Goal: Task Accomplishment & Management: Manage account settings

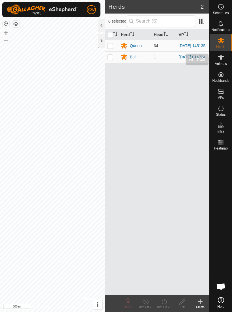
click at [222, 60] on icon at bounding box center [220, 57] width 7 height 7
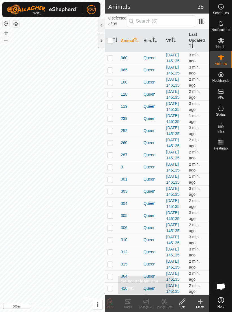
click at [147, 306] on div "Change VP" at bounding box center [146, 307] width 18 height 4
click at [146, 306] on div "Change VP" at bounding box center [146, 307] width 18 height 4
click at [146, 307] on div "Change VP" at bounding box center [146, 307] width 18 height 4
click at [147, 304] on icon at bounding box center [145, 301] width 7 height 7
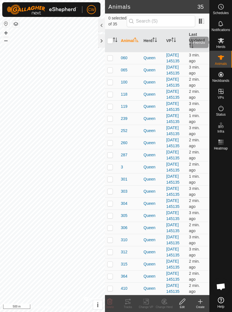
click at [223, 46] on span "Herds" at bounding box center [220, 46] width 9 height 3
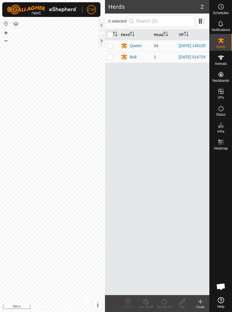
click at [137, 48] on div "Queen" at bounding box center [136, 46] width 12 height 6
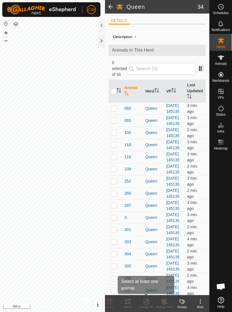
click at [146, 304] on icon at bounding box center [147, 301] width 3 height 5
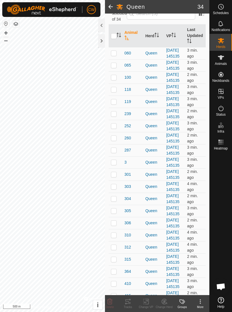
scroll to position [55, 0]
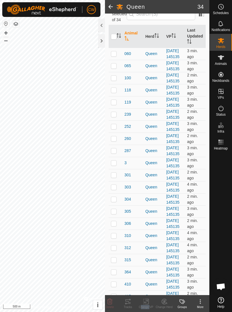
click at [148, 302] on icon at bounding box center [145, 301] width 7 height 7
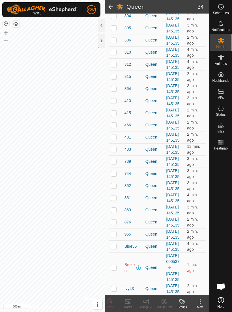
scroll to position [440, 0]
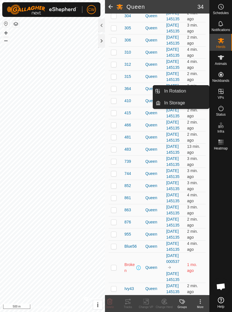
click at [178, 104] on span "In Storage" at bounding box center [174, 103] width 21 height 7
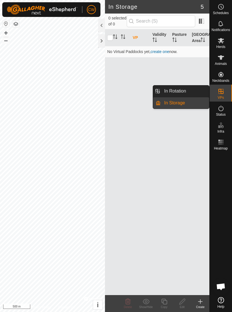
click at [181, 93] on span "In Rotation" at bounding box center [175, 91] width 22 height 7
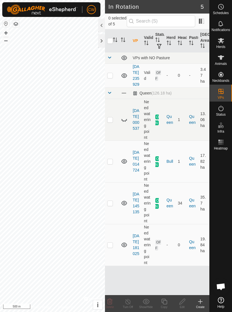
click at [112, 247] on p-checkbox at bounding box center [110, 245] width 6 height 5
click at [158, 257] on td "OFF" at bounding box center [158, 245] width 11 height 42
click at [114, 259] on td at bounding box center [112, 245] width 14 height 42
click at [162, 254] on td "OFF" at bounding box center [158, 245] width 11 height 42
click at [160, 260] on td "OFF" at bounding box center [158, 245] width 11 height 42
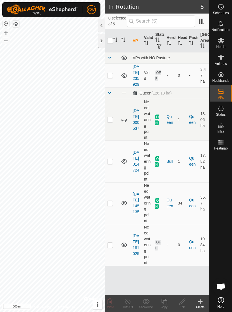
click at [126, 248] on icon at bounding box center [124, 245] width 7 height 7
click at [126, 247] on icon at bounding box center [124, 245] width 6 height 5
click at [126, 247] on icon at bounding box center [124, 246] width 6 height 2
click at [111, 247] on p-checkbox at bounding box center [110, 245] width 6 height 5
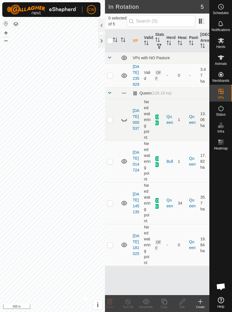
checkbox input "true"
click at [164, 302] on icon at bounding box center [163, 301] width 7 height 7
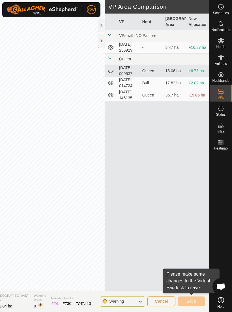
click at [163, 300] on span "Cancel" at bounding box center [160, 301] width 13 height 5
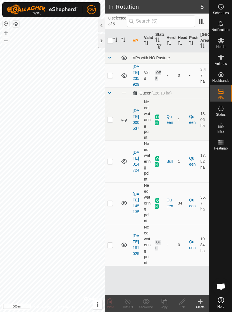
click at [114, 256] on td at bounding box center [112, 245] width 14 height 42
click at [130, 302] on icon at bounding box center [127, 302] width 5 height 6
click at [130, 306] on div "Turn Off" at bounding box center [128, 307] width 18 height 4
click at [128, 302] on line at bounding box center [127, 302] width 5 height 5
click at [112, 247] on p-checkbox at bounding box center [110, 245] width 6 height 5
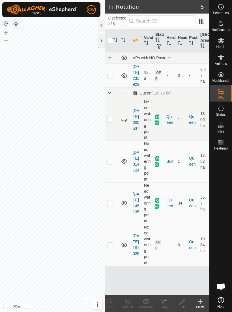
click at [112, 247] on p-checkbox at bounding box center [110, 245] width 6 height 5
checkbox input "true"
click at [112, 42] on input "checkbox" at bounding box center [110, 41] width 6 height 6
checkbox input "true"
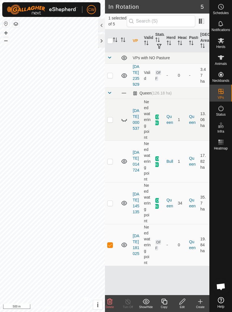
checkbox input "true"
click at [126, 40] on th at bounding box center [124, 40] width 12 height 23
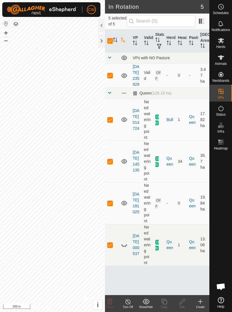
click at [126, 41] on th at bounding box center [124, 40] width 12 height 23
click at [159, 258] on td "OFF" at bounding box center [158, 245] width 11 height 42
click at [130, 302] on icon at bounding box center [127, 301] width 7 height 7
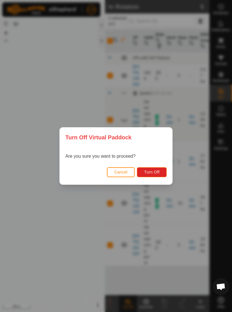
click at [120, 173] on span "Cancel" at bounding box center [120, 172] width 13 height 5
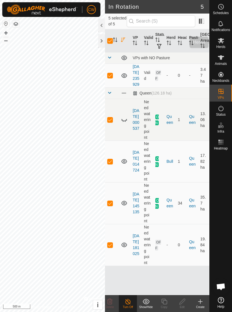
click at [222, 43] on icon at bounding box center [220, 40] width 6 height 5
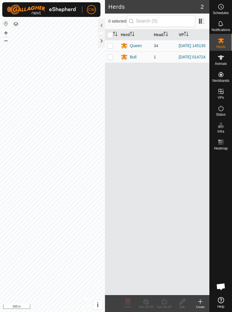
click at [144, 47] on div "Queen" at bounding box center [135, 45] width 29 height 7
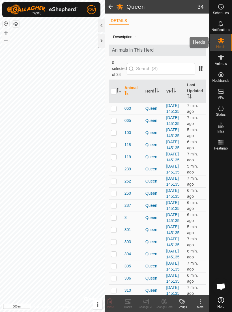
click at [224, 42] on es-mob-svg-icon at bounding box center [220, 40] width 10 height 9
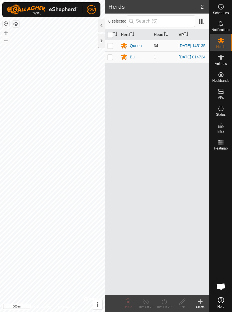
click at [114, 46] on td at bounding box center [112, 45] width 14 height 11
checkbox input "true"
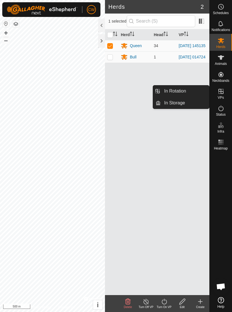
click at [181, 105] on span "In Storage" at bounding box center [174, 103] width 21 height 7
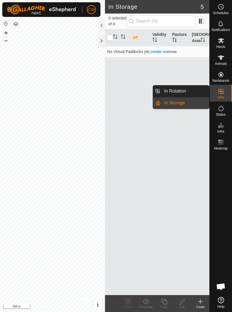
click at [186, 92] on link "In Rotation" at bounding box center [184, 91] width 48 height 11
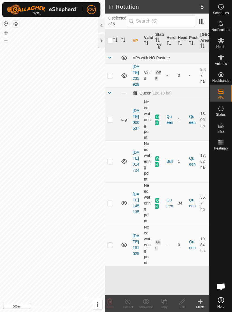
click at [113, 259] on td at bounding box center [112, 245] width 14 height 42
checkbox input "true"
click at [222, 46] on span "Herds" at bounding box center [220, 46] width 9 height 3
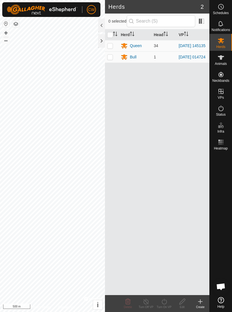
click at [115, 49] on td at bounding box center [112, 45] width 14 height 11
checkbox input "true"
click at [166, 304] on icon at bounding box center [163, 301] width 7 height 7
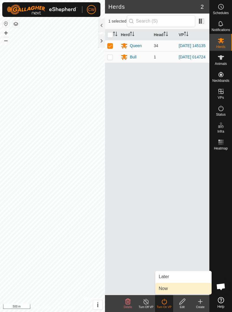
click at [167, 291] on span "Now" at bounding box center [162, 288] width 9 height 7
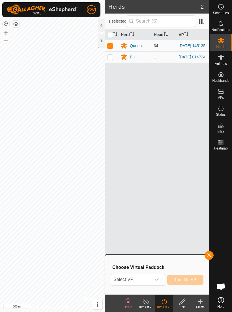
click at [159, 281] on div "dropdown trigger" at bounding box center [156, 279] width 11 height 11
click at [162, 281] on p-select "Select VP" at bounding box center [138, 280] width 54 height 12
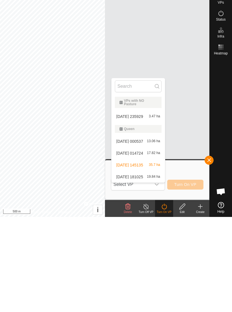
click at [144, 269] on div "[DATE] 181025 19.84 ha" at bounding box center [138, 272] width 47 height 7
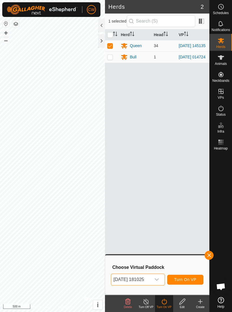
click at [208, 259] on button "button" at bounding box center [208, 255] width 9 height 9
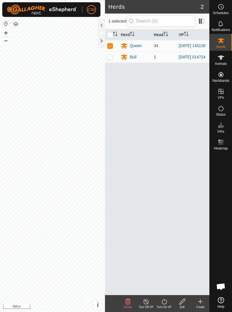
click at [163, 306] on div "Turn On VP" at bounding box center [164, 307] width 18 height 4
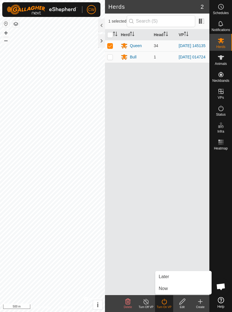
click at [167, 289] on span "Now" at bounding box center [162, 288] width 9 height 7
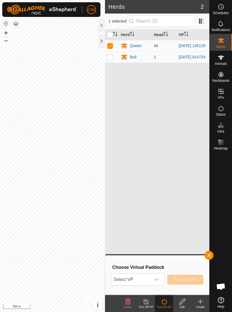
click at [157, 280] on icon "dropdown trigger" at bounding box center [156, 280] width 5 height 5
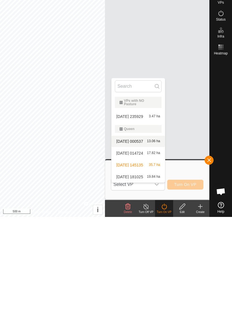
click at [156, 235] on span "13.06 ha" at bounding box center [153, 237] width 13 height 4
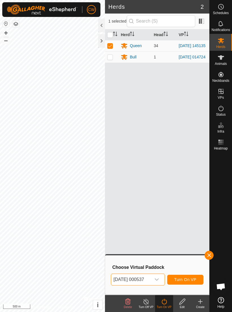
click at [162, 276] on div "dropdown trigger" at bounding box center [156, 279] width 11 height 11
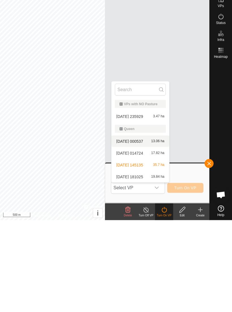
click at [161, 267] on span "19.84 ha" at bounding box center [157, 269] width 13 height 4
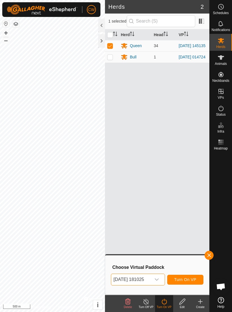
click at [186, 278] on span "Turn On VP" at bounding box center [185, 280] width 22 height 5
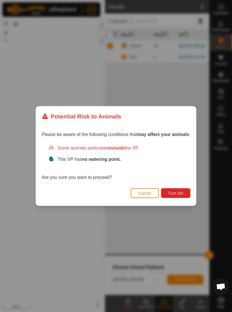
click at [179, 195] on span "Turn On" at bounding box center [175, 193] width 15 height 5
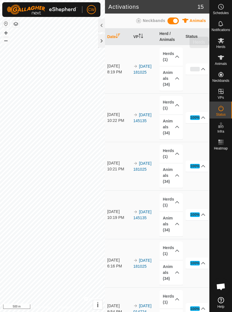
click at [222, 42] on icon at bounding box center [220, 40] width 6 height 5
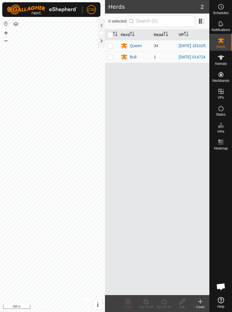
click at [134, 47] on div "Queen" at bounding box center [136, 46] width 12 height 6
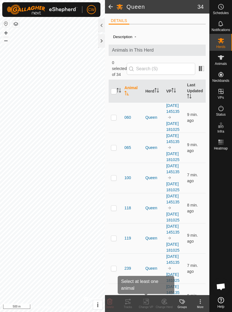
click at [148, 303] on icon at bounding box center [145, 301] width 7 height 7
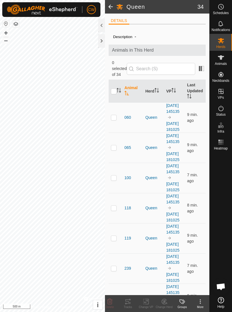
click at [149, 301] on icon at bounding box center [145, 301] width 7 height 7
click at [147, 303] on icon at bounding box center [145, 301] width 7 height 7
click at [221, 47] on span "Herds" at bounding box center [220, 46] width 9 height 3
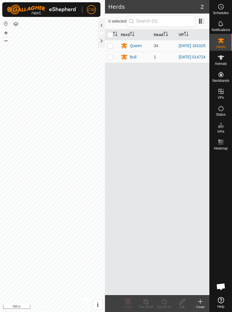
click at [113, 48] on td at bounding box center [112, 45] width 14 height 11
checkbox input "true"
click at [165, 306] on div "Turn On VP" at bounding box center [164, 307] width 18 height 4
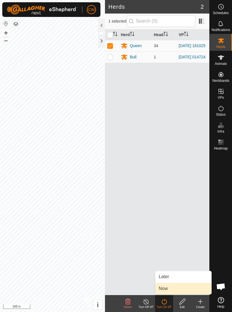
click at [174, 291] on link "Now" at bounding box center [183, 288] width 56 height 11
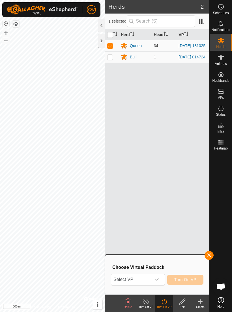
click at [158, 281] on icon "dropdown trigger" at bounding box center [156, 280] width 5 height 5
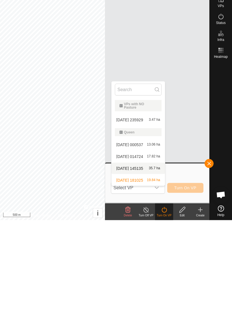
click at [154, 258] on span "35.7 ha" at bounding box center [154, 260] width 11 height 4
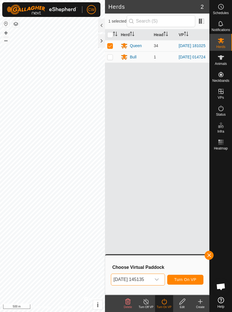
click at [191, 278] on span "Turn On VP" at bounding box center [185, 280] width 22 height 5
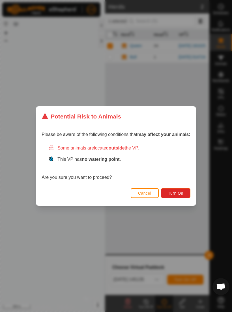
click at [179, 194] on span "Turn On" at bounding box center [175, 193] width 15 height 5
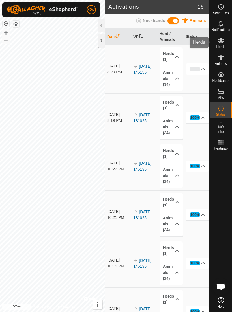
click at [220, 45] on span "Herds" at bounding box center [220, 46] width 9 height 3
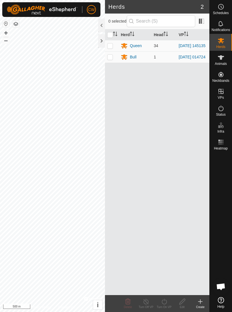
click at [134, 48] on div "Queen" at bounding box center [136, 46] width 12 height 6
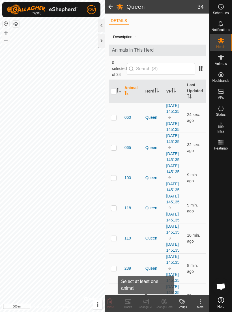
click at [147, 302] on icon at bounding box center [145, 301] width 7 height 7
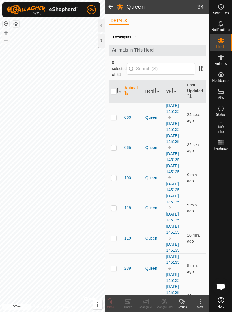
click at [148, 303] on icon at bounding box center [145, 301] width 7 height 7
